Goal: Task Accomplishment & Management: Use online tool/utility

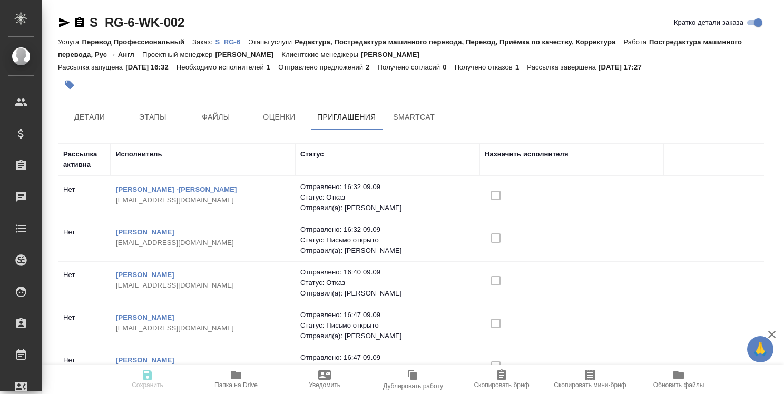
click at [233, 40] on p "S_RG-6" at bounding box center [231, 42] width 33 height 8
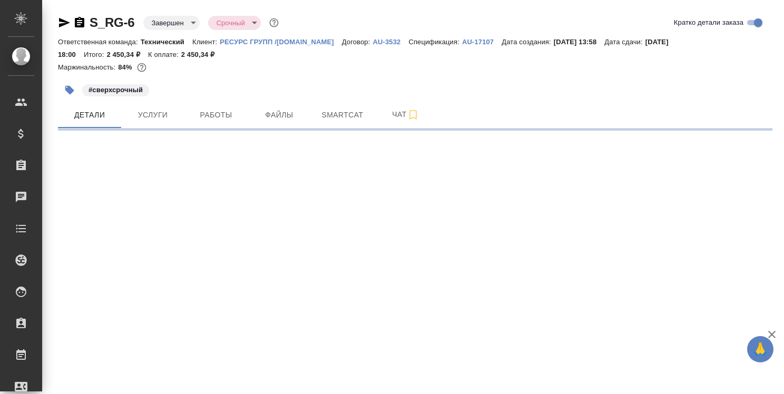
select select "RU"
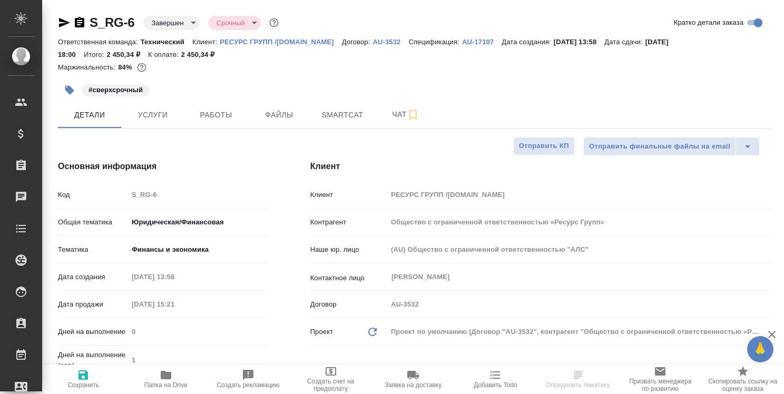
type textarea "x"
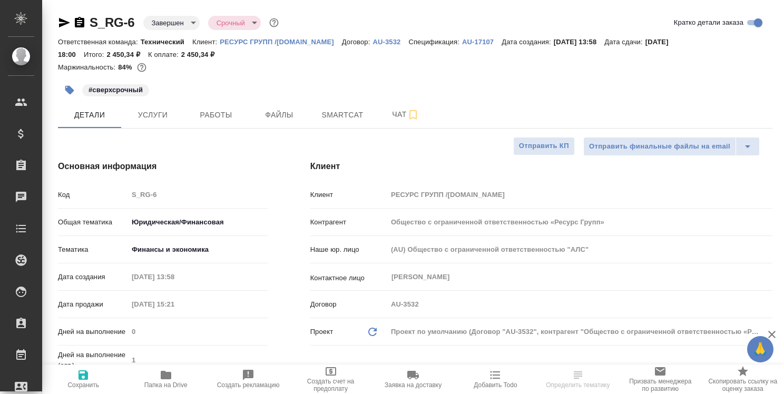
type textarea "x"
type input "Бабкина Анастасия"
type input "Павлова Антонина a.pavlova"
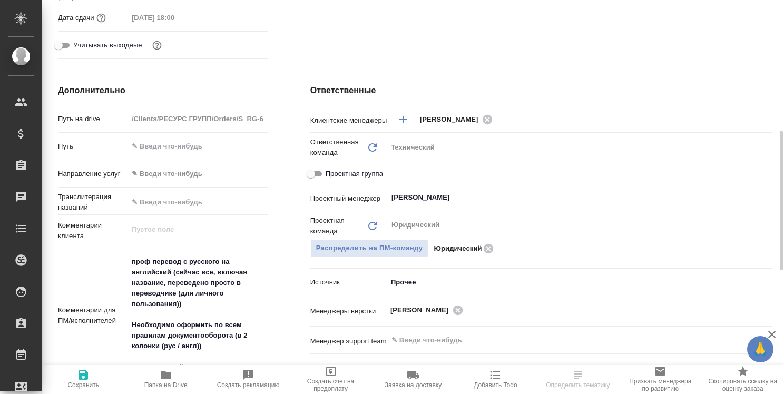
scroll to position [474, 0]
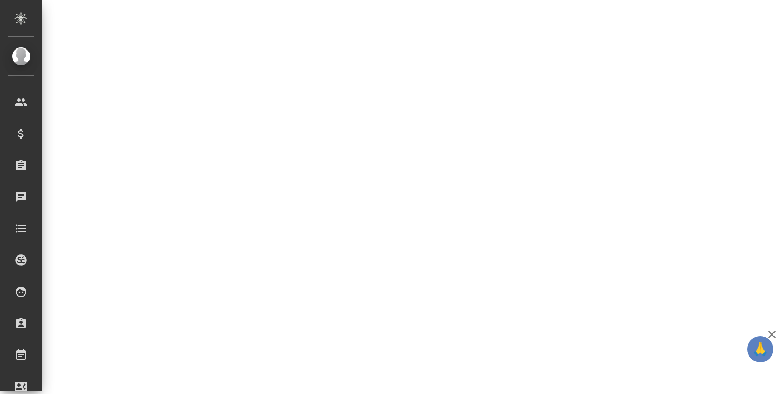
select select "RU"
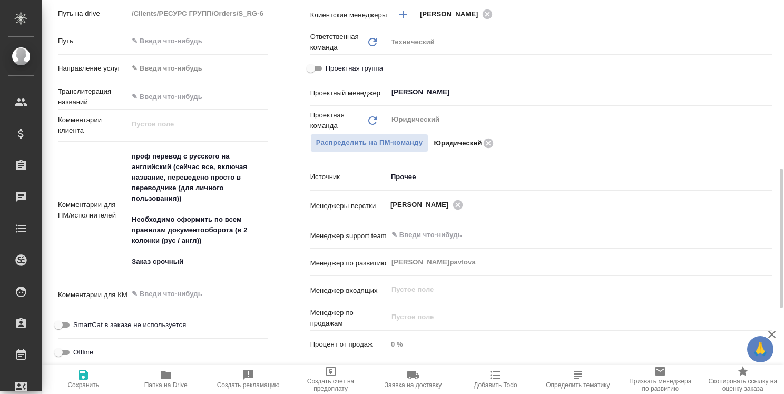
type textarea "x"
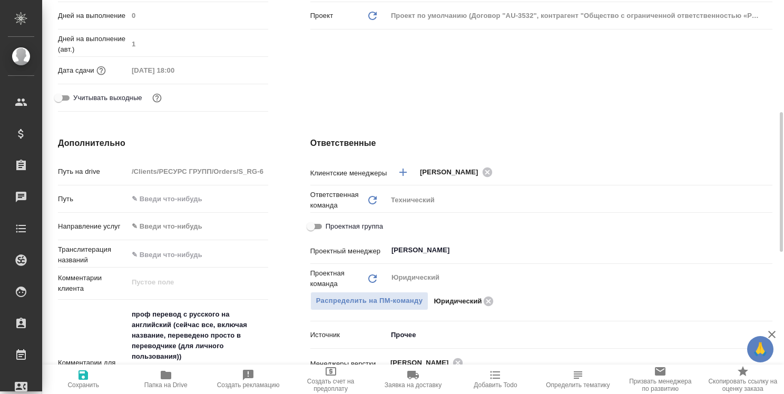
scroll to position [0, 0]
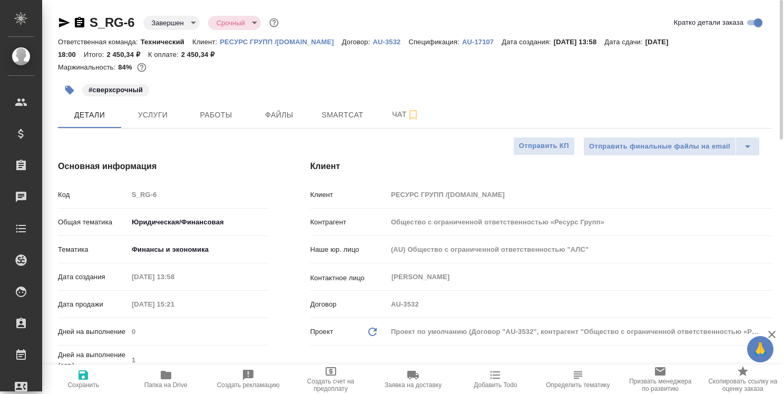
type textarea "x"
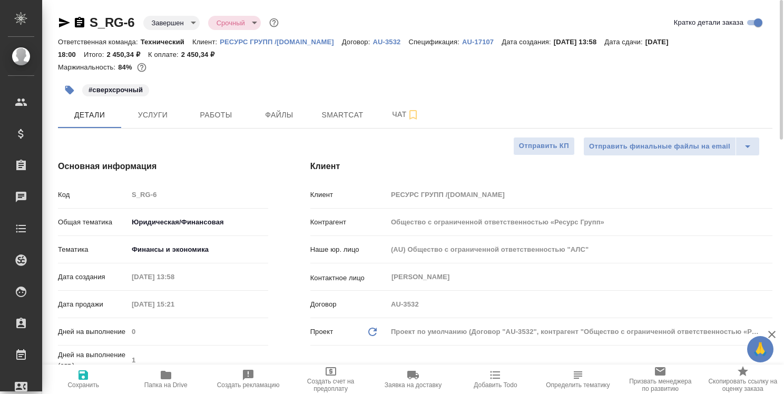
type textarea "x"
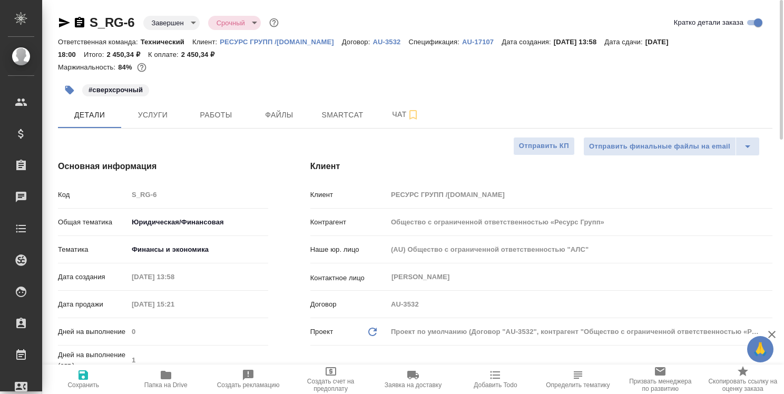
type textarea "x"
click at [167, 377] on icon "button" at bounding box center [166, 375] width 11 height 8
type textarea "x"
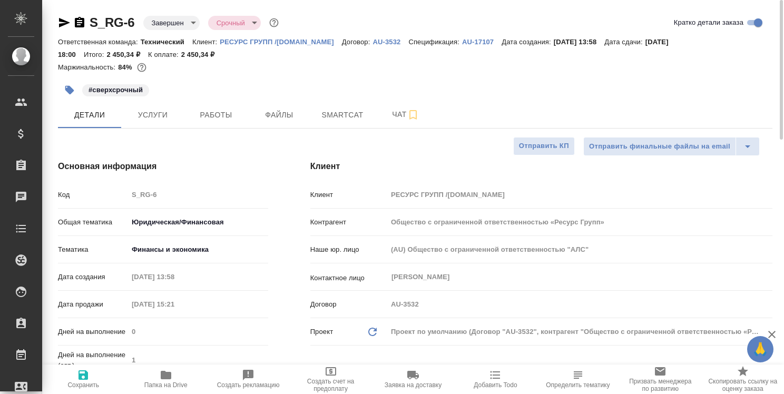
type textarea "x"
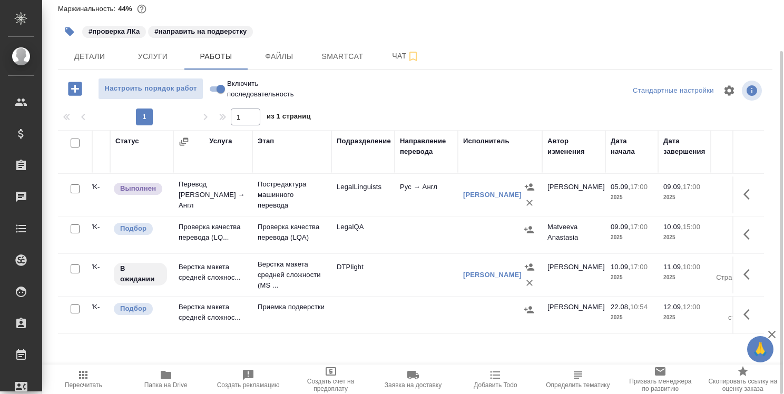
scroll to position [0, 89]
click at [91, 54] on span "Детали" at bounding box center [89, 56] width 51 height 13
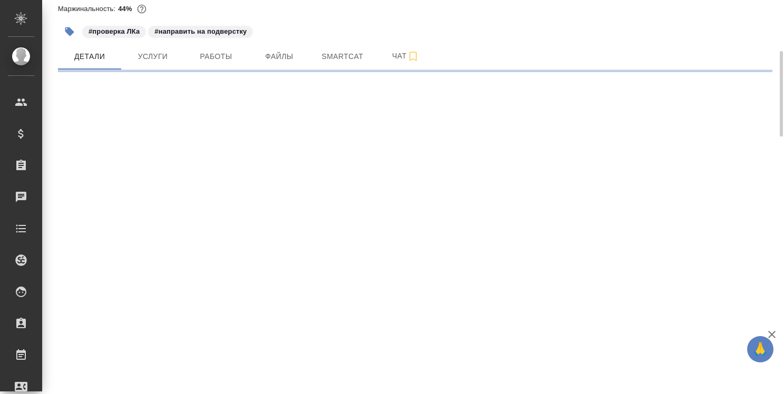
select select "RU"
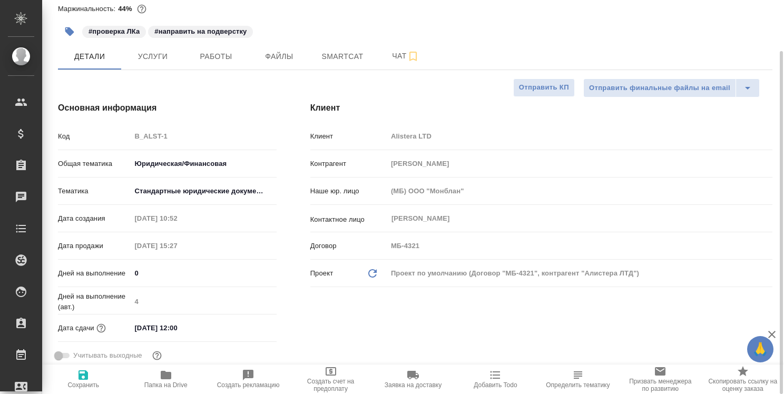
type textarea "x"
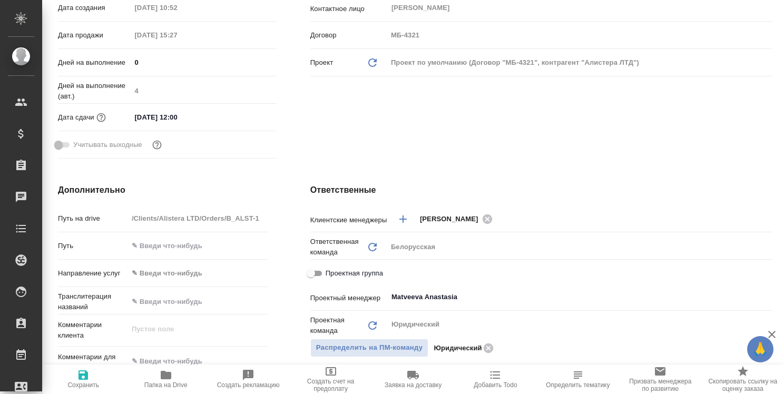
scroll to position [6, 0]
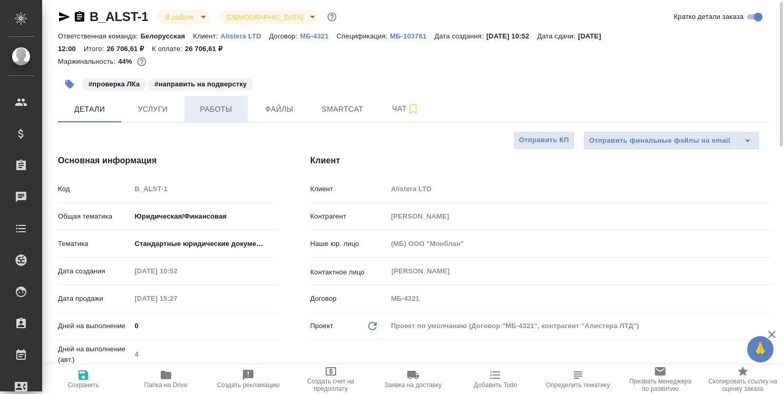
click at [215, 107] on span "Работы" at bounding box center [216, 109] width 51 height 13
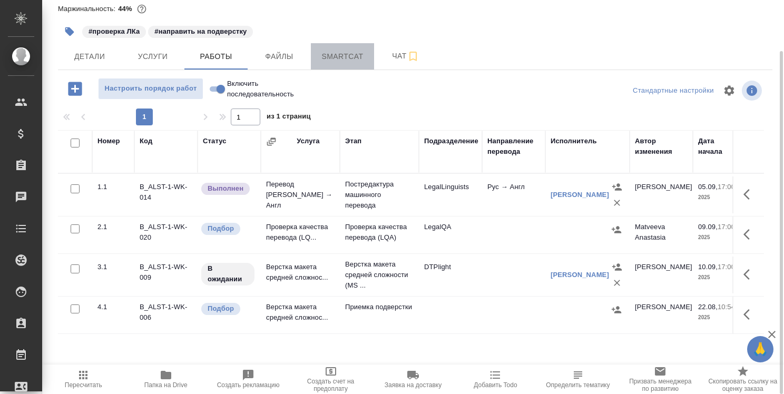
click at [336, 56] on span "Smartcat" at bounding box center [342, 56] width 51 height 13
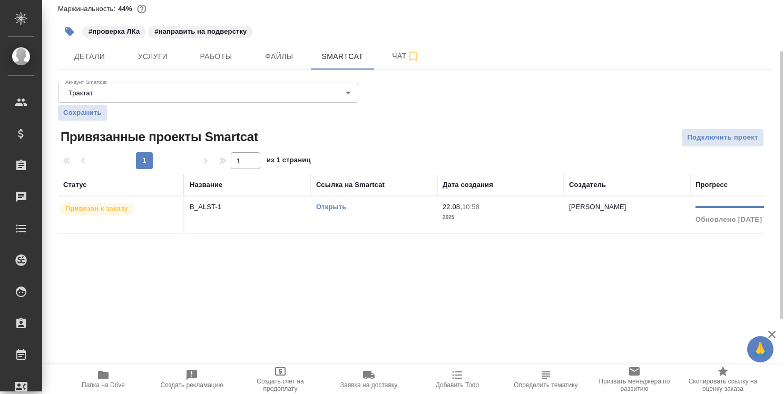
click at [336, 204] on link "Открыть" at bounding box center [331, 207] width 30 height 8
click at [92, 54] on span "Детали" at bounding box center [89, 56] width 51 height 13
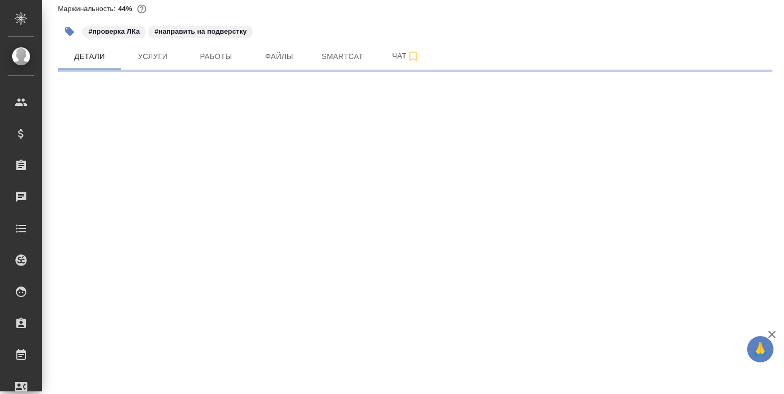
select select "RU"
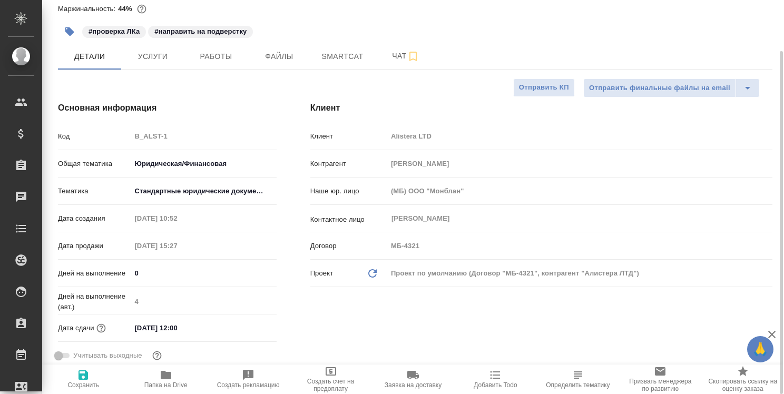
type textarea "x"
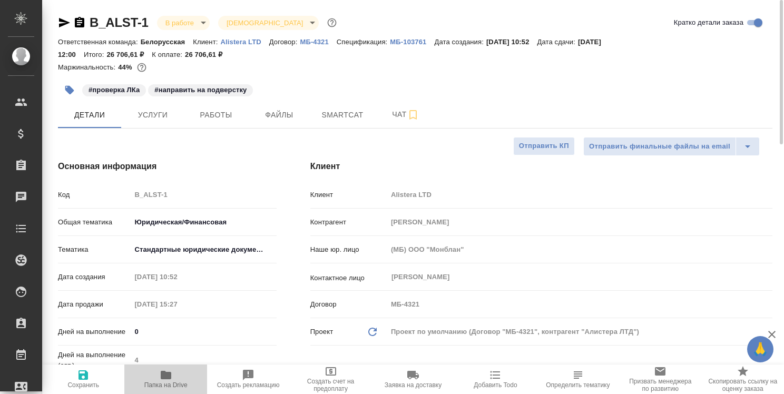
click at [172, 375] on icon "button" at bounding box center [166, 375] width 13 height 13
type textarea "x"
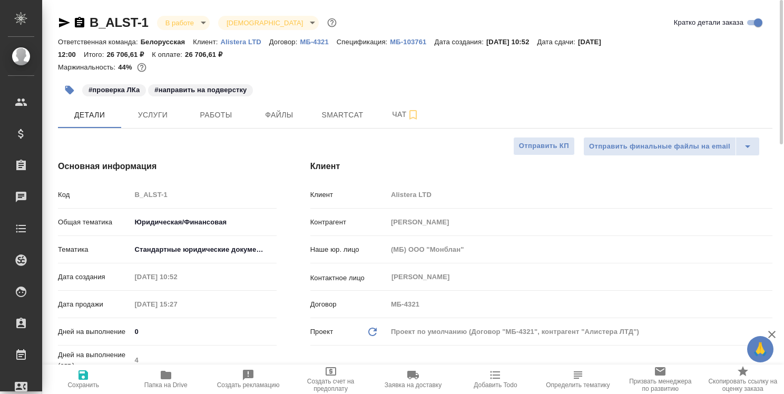
type textarea "x"
click at [222, 117] on span "Работы" at bounding box center [216, 115] width 51 height 13
